Goal: Transaction & Acquisition: Purchase product/service

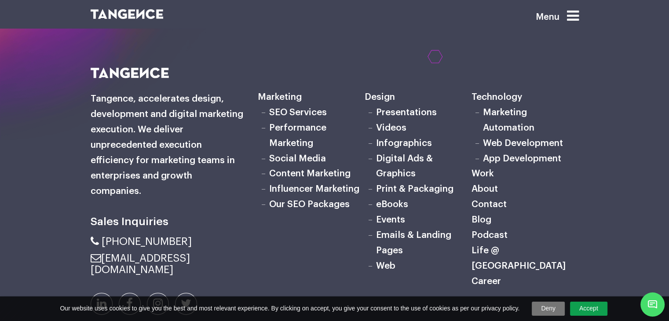
scroll to position [2831, 0]
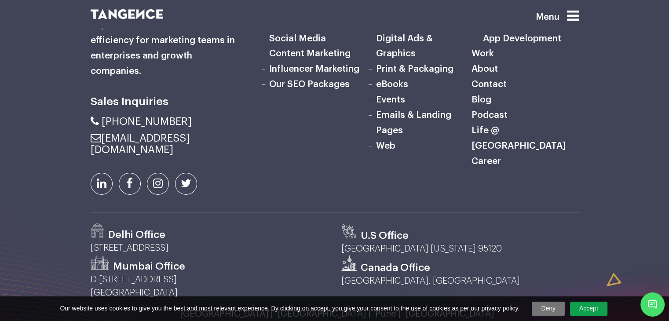
drag, startPoint x: 673, startPoint y: 173, endPoint x: 662, endPoint y: 300, distance: 127.6
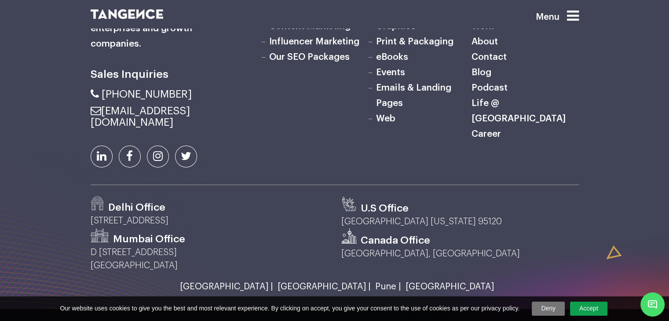
scroll to position [2854, 0]
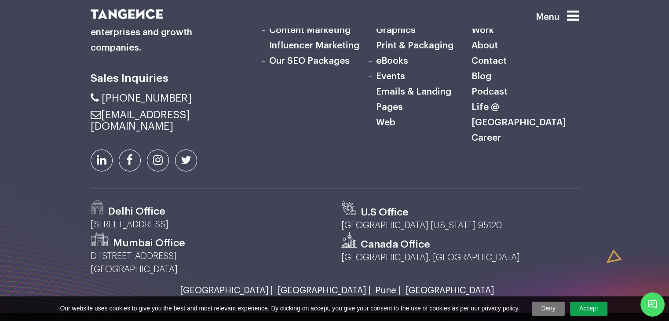
click at [311, 66] on link "Our SEO Packages" at bounding box center [309, 60] width 80 height 9
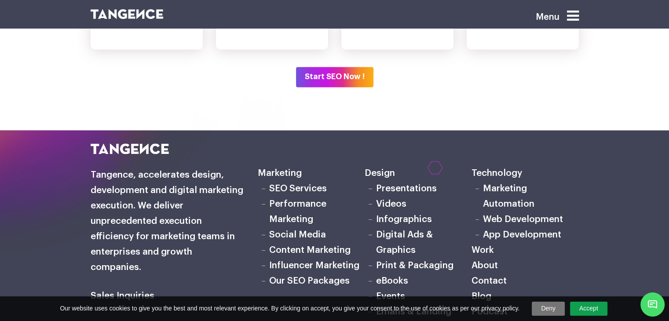
scroll to position [1588, 0]
